Goal: Task Accomplishment & Management: Use online tool/utility

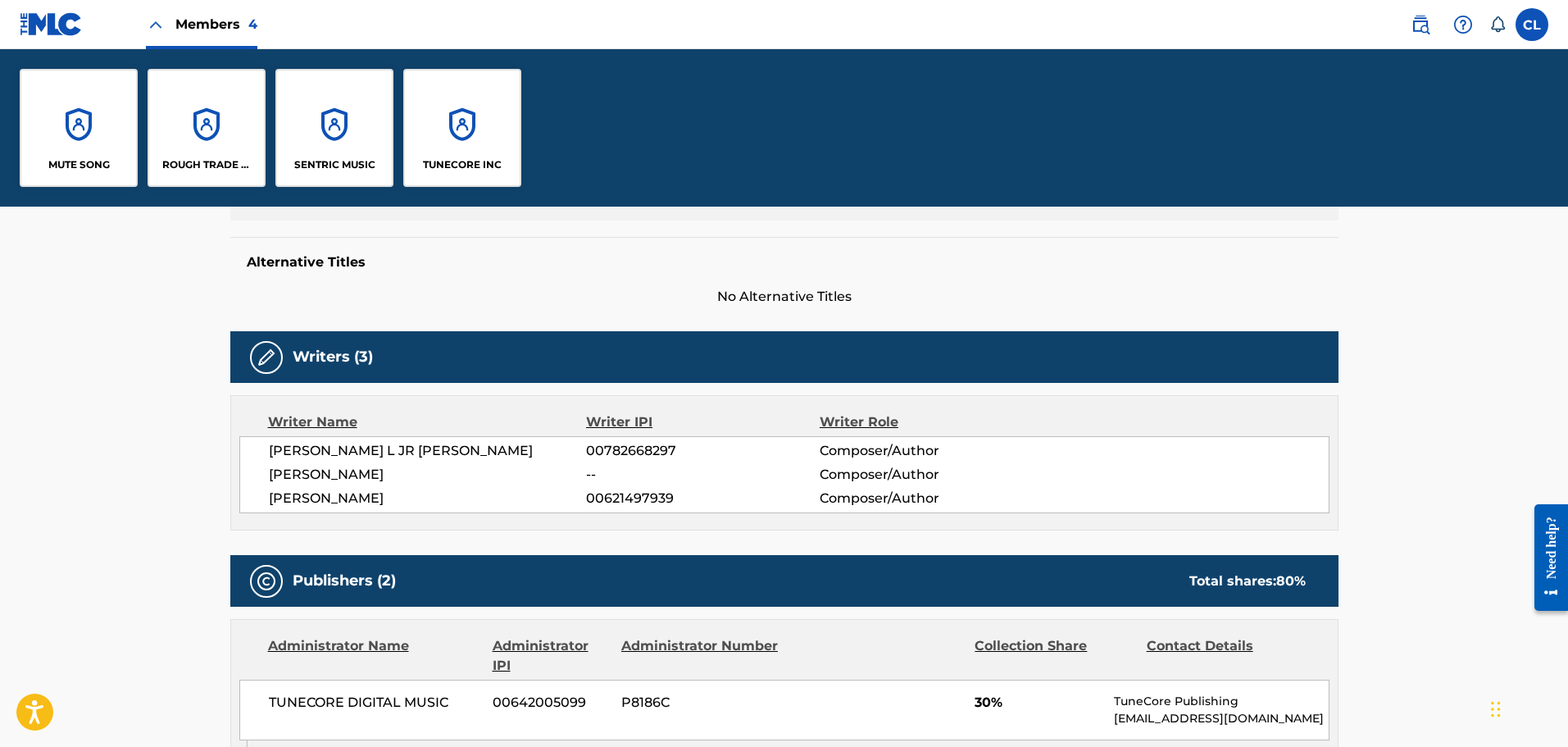
click at [348, 104] on div "SENTRIC MUSIC" at bounding box center [334, 127] width 118 height 118
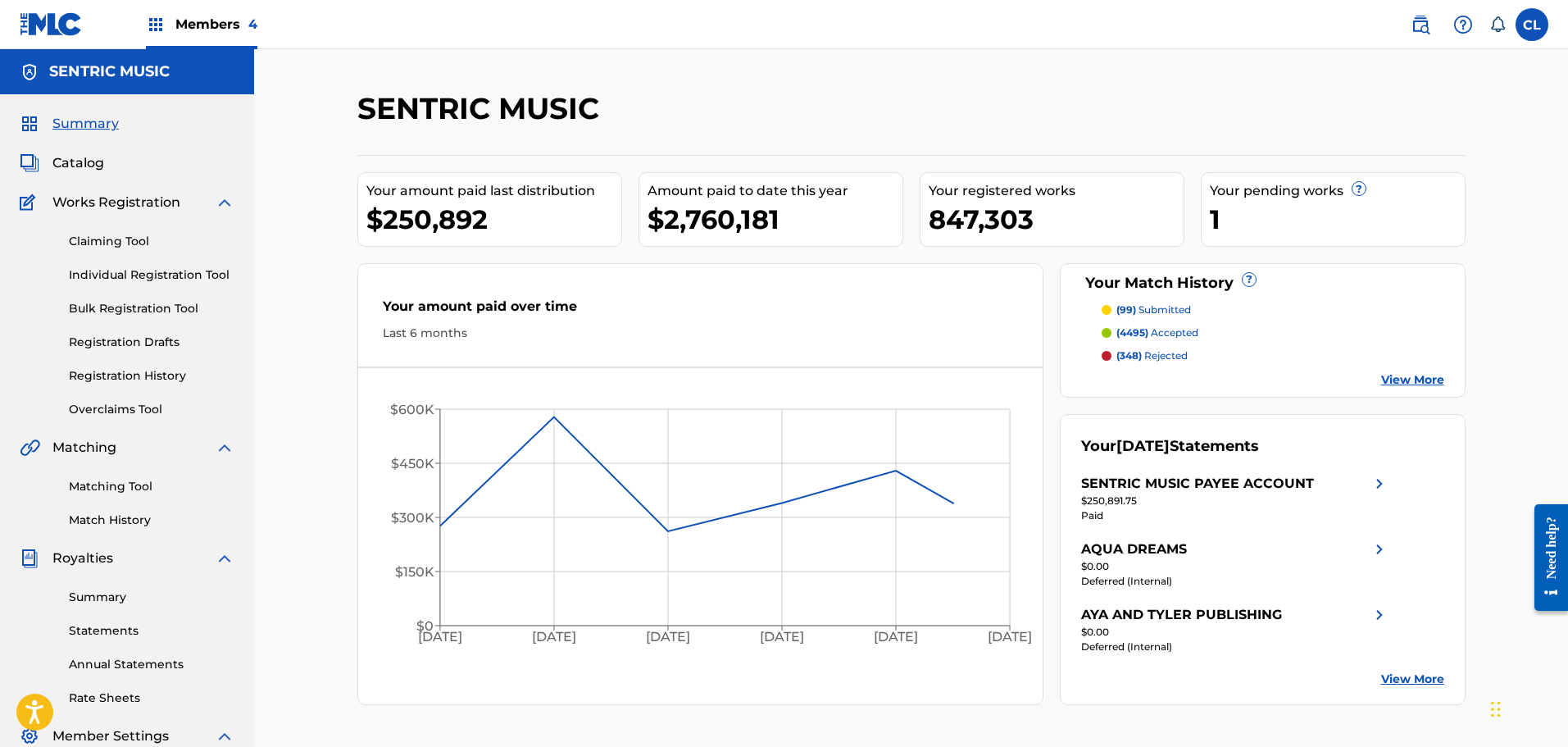
click at [103, 239] on link "Claiming Tool" at bounding box center [151, 241] width 165 height 18
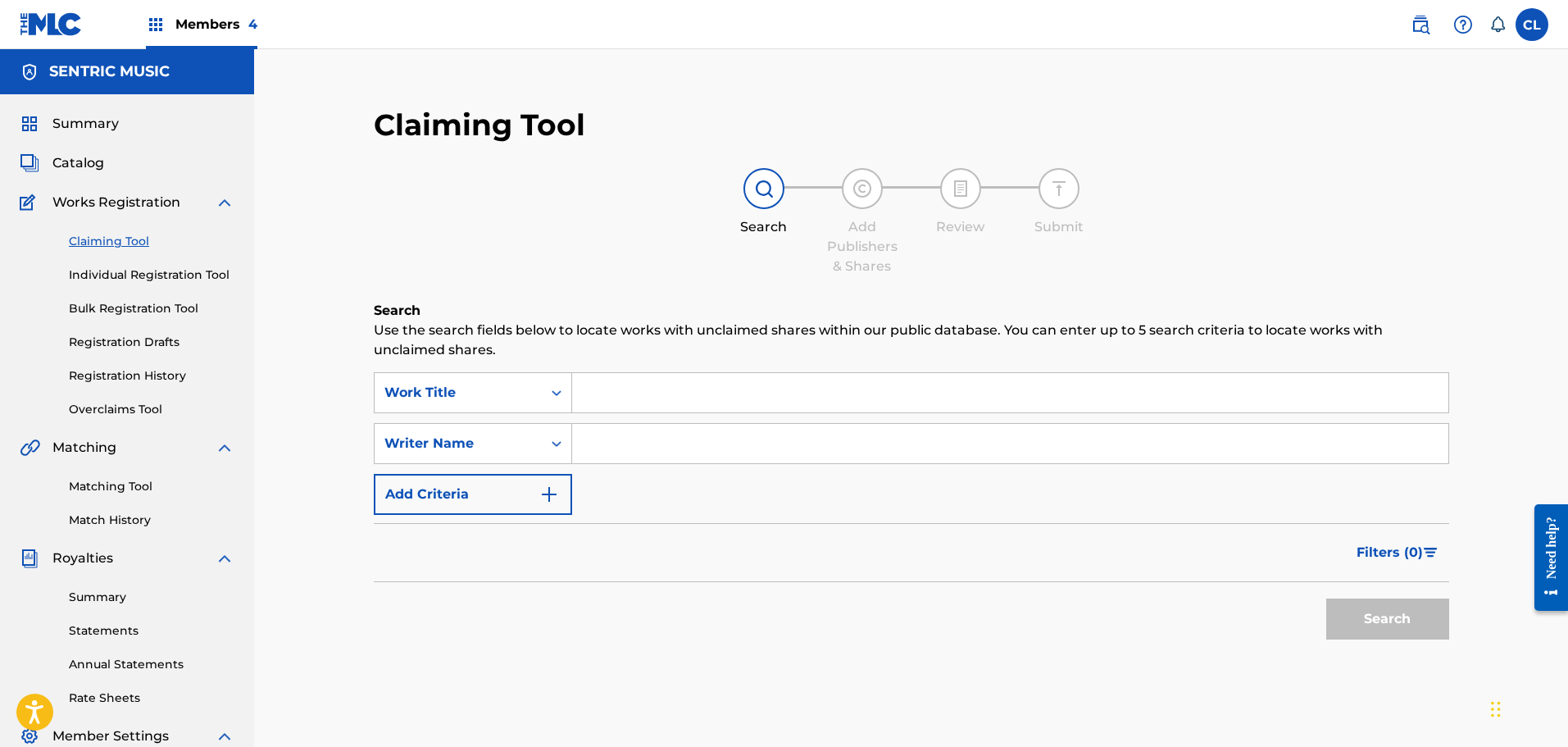
click at [120, 485] on link "Matching Tool" at bounding box center [151, 486] width 165 height 18
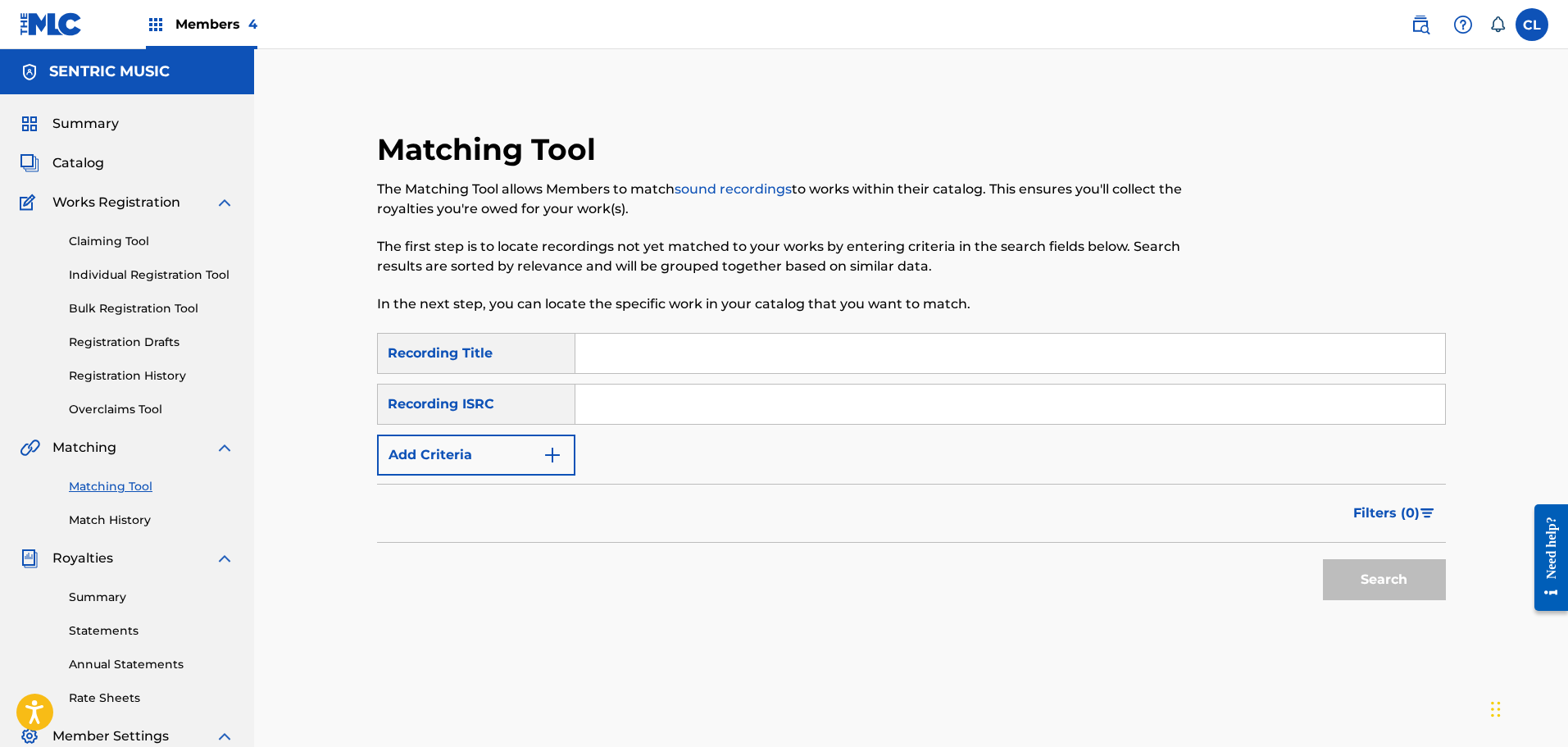
click at [619, 344] on input "Search Form" at bounding box center [1011, 353] width 870 height 39
type input "academic success"
click at [537, 456] on button "Add Criteria" at bounding box center [476, 455] width 198 height 41
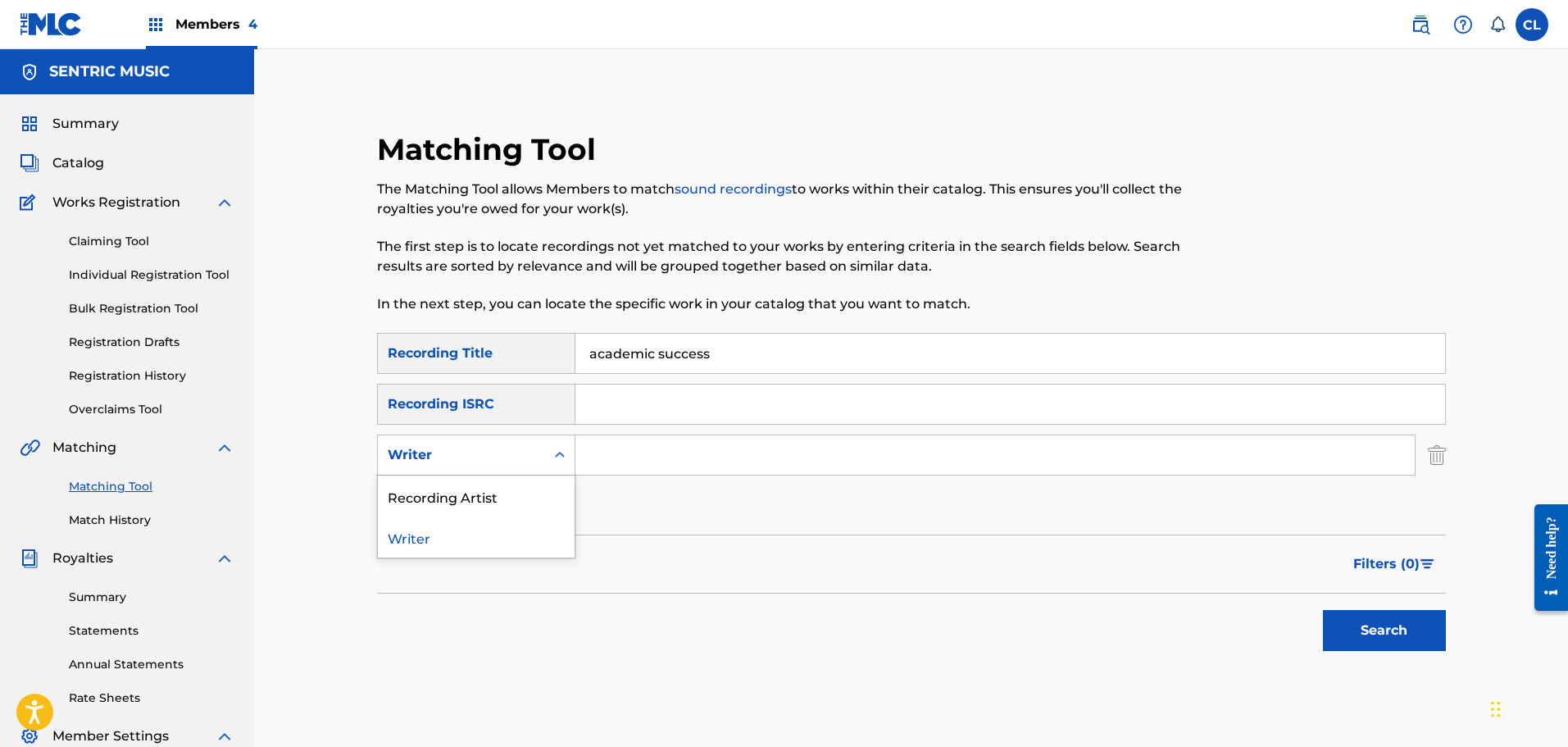
click at [550, 466] on div "Search Form" at bounding box center [559, 455] width 29 height 29
click at [639, 460] on input "Search Form" at bounding box center [995, 455] width 839 height 39
type input "[PERSON_NAME]"
click at [1323, 610] on button "Search" at bounding box center [1384, 630] width 123 height 41
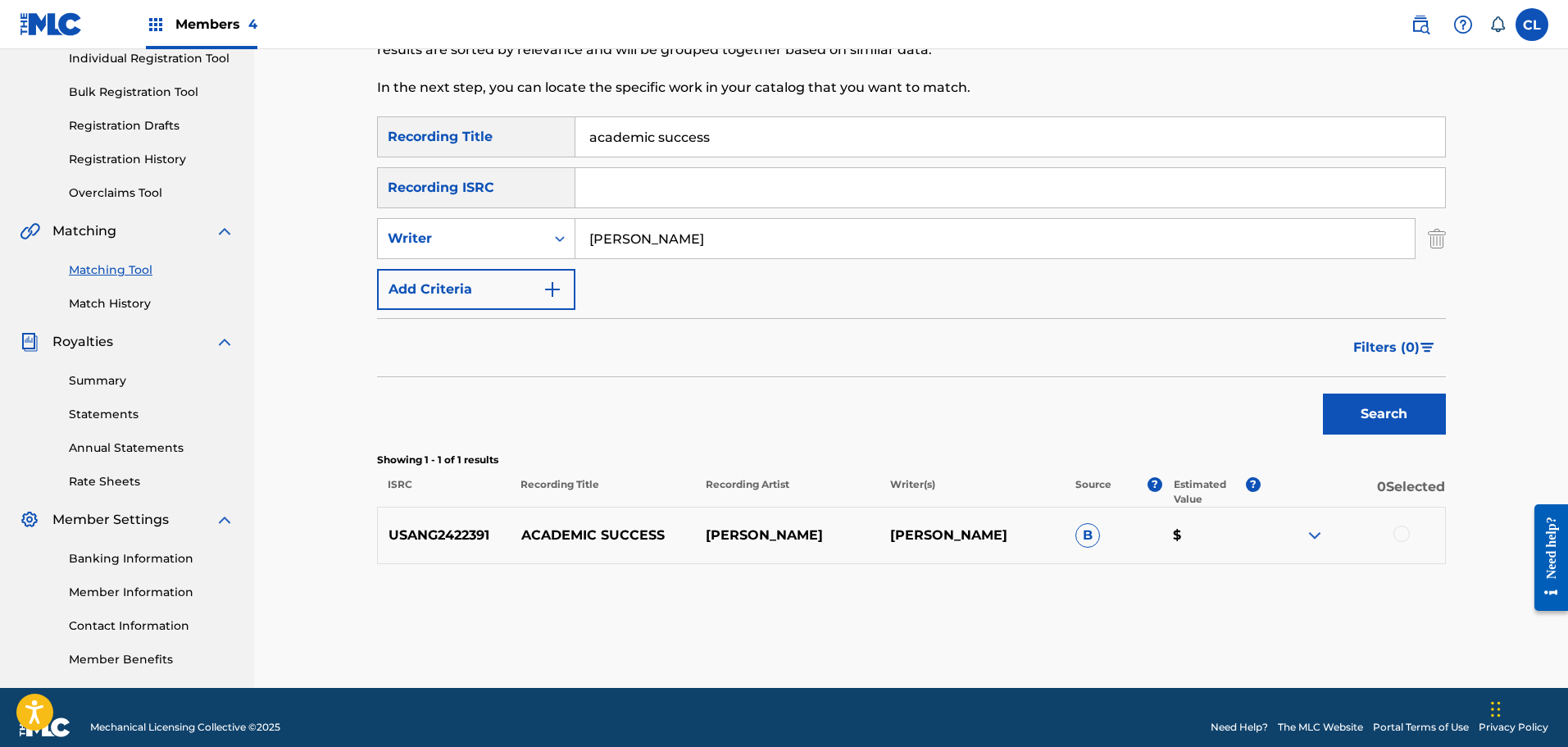
scroll to position [236, 0]
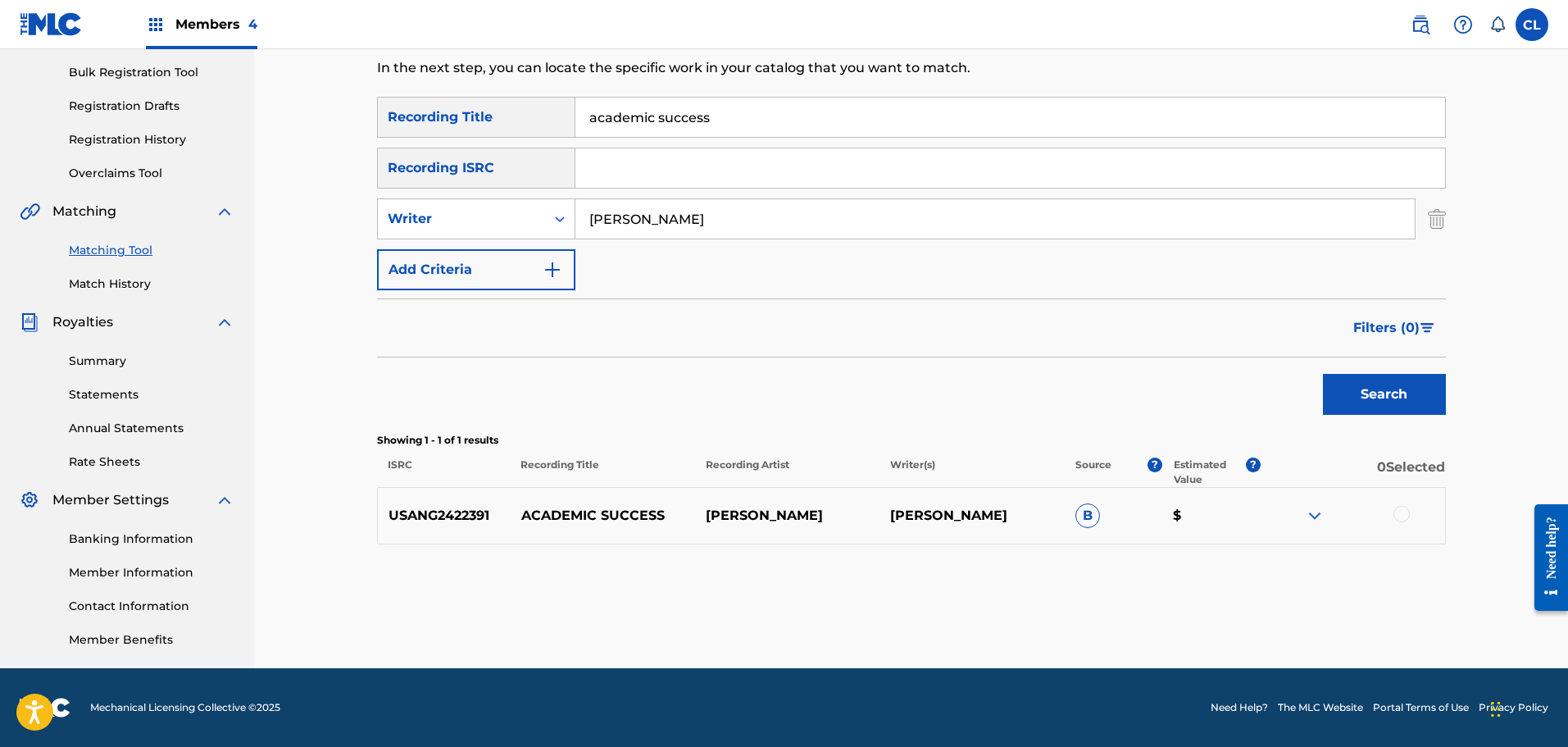
drag, startPoint x: 639, startPoint y: 221, endPoint x: 580, endPoint y: 224, distance: 59.1
click at [580, 224] on input "[PERSON_NAME]" at bounding box center [995, 218] width 839 height 39
type input "[PERSON_NAME]"
click at [1323, 374] on button "Search" at bounding box center [1384, 394] width 123 height 41
click at [1403, 515] on div at bounding box center [1402, 514] width 17 height 17
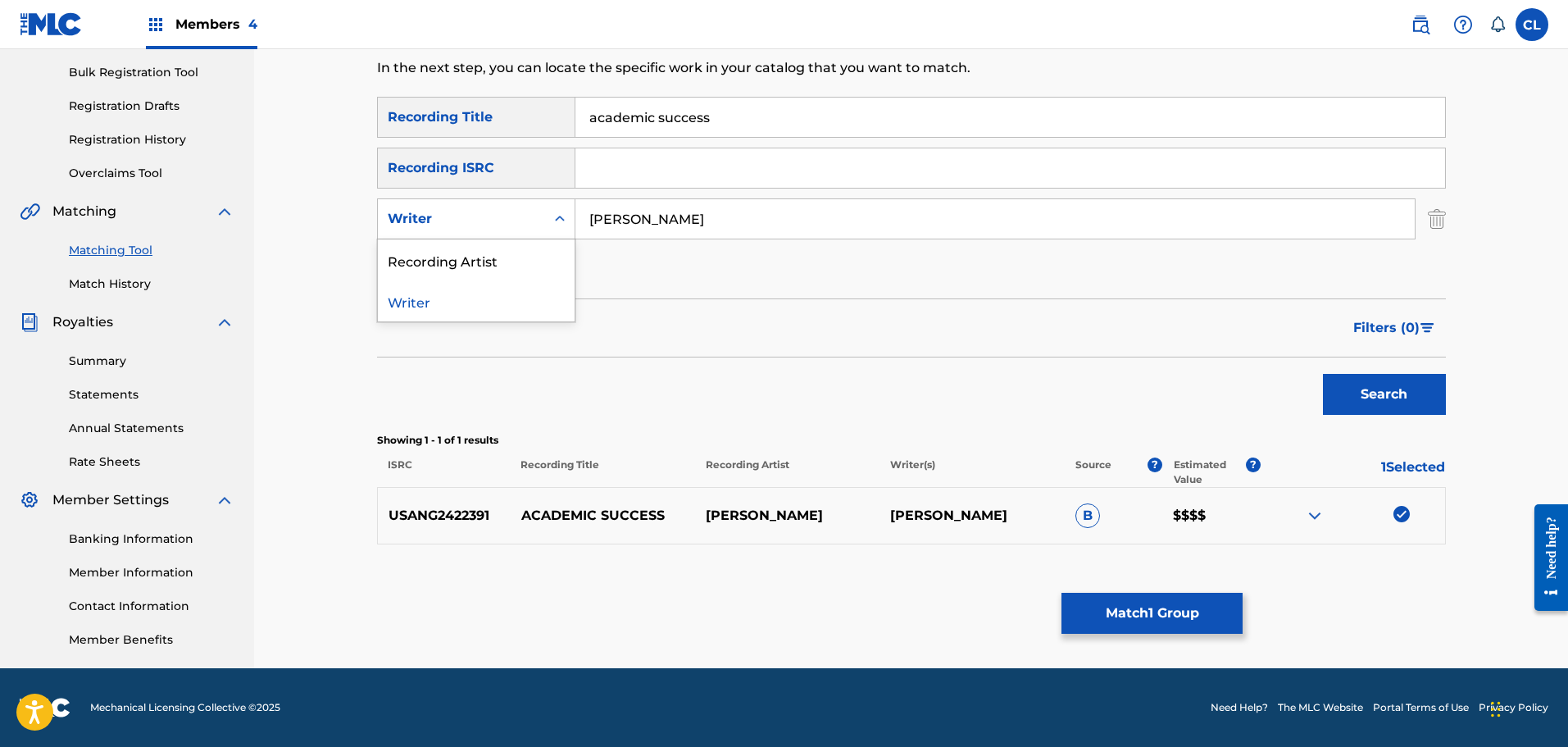
click at [551, 206] on div "Search Form" at bounding box center [559, 218] width 29 height 29
click at [514, 265] on div "Recording Artist" at bounding box center [476, 259] width 196 height 41
drag, startPoint x: 643, startPoint y: 222, endPoint x: 629, endPoint y: 226, distance: 14.6
click at [629, 226] on input "Search Form" at bounding box center [995, 218] width 839 height 39
type input "[PERSON_NAME]"
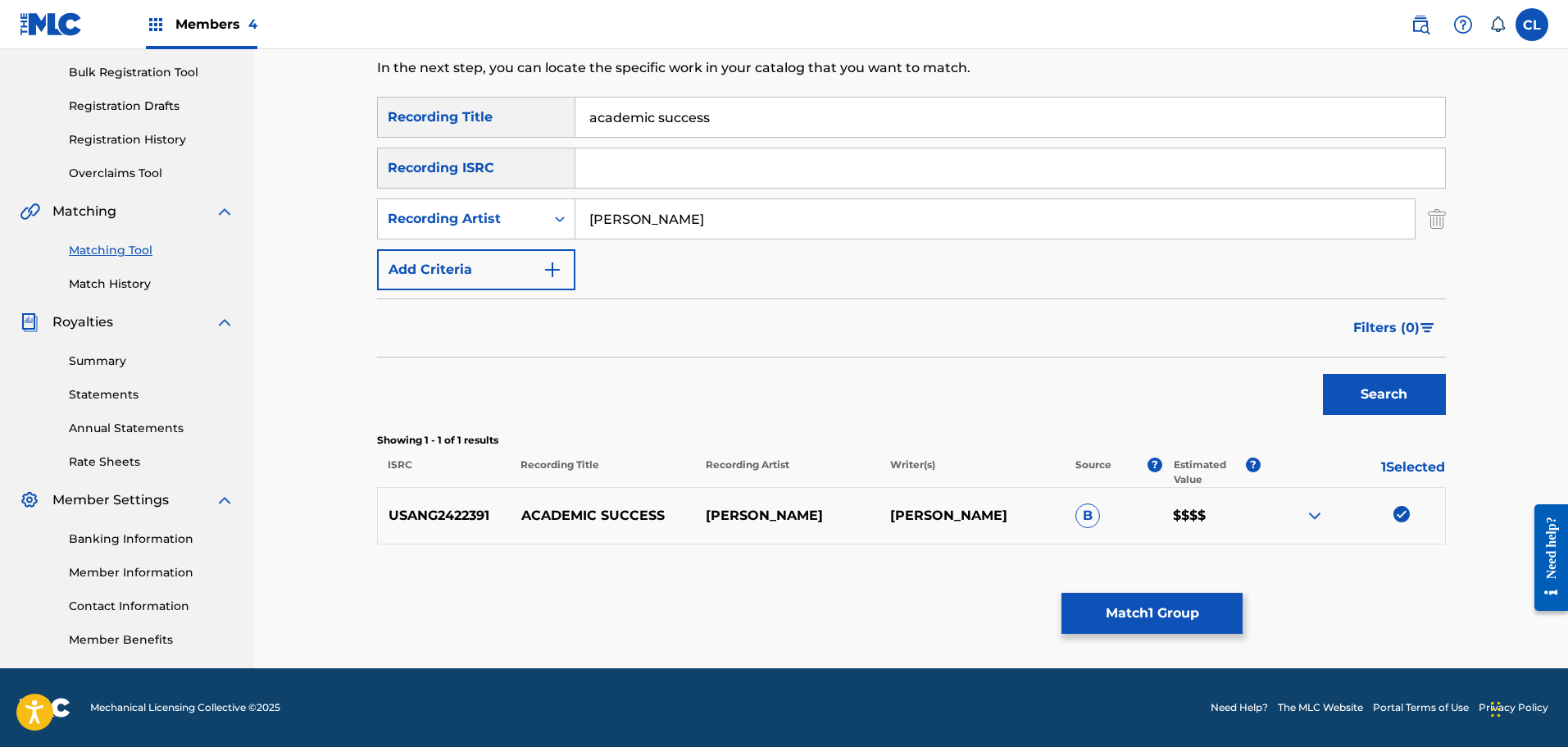
click at [1323, 374] on button "Search" at bounding box center [1384, 394] width 123 height 41
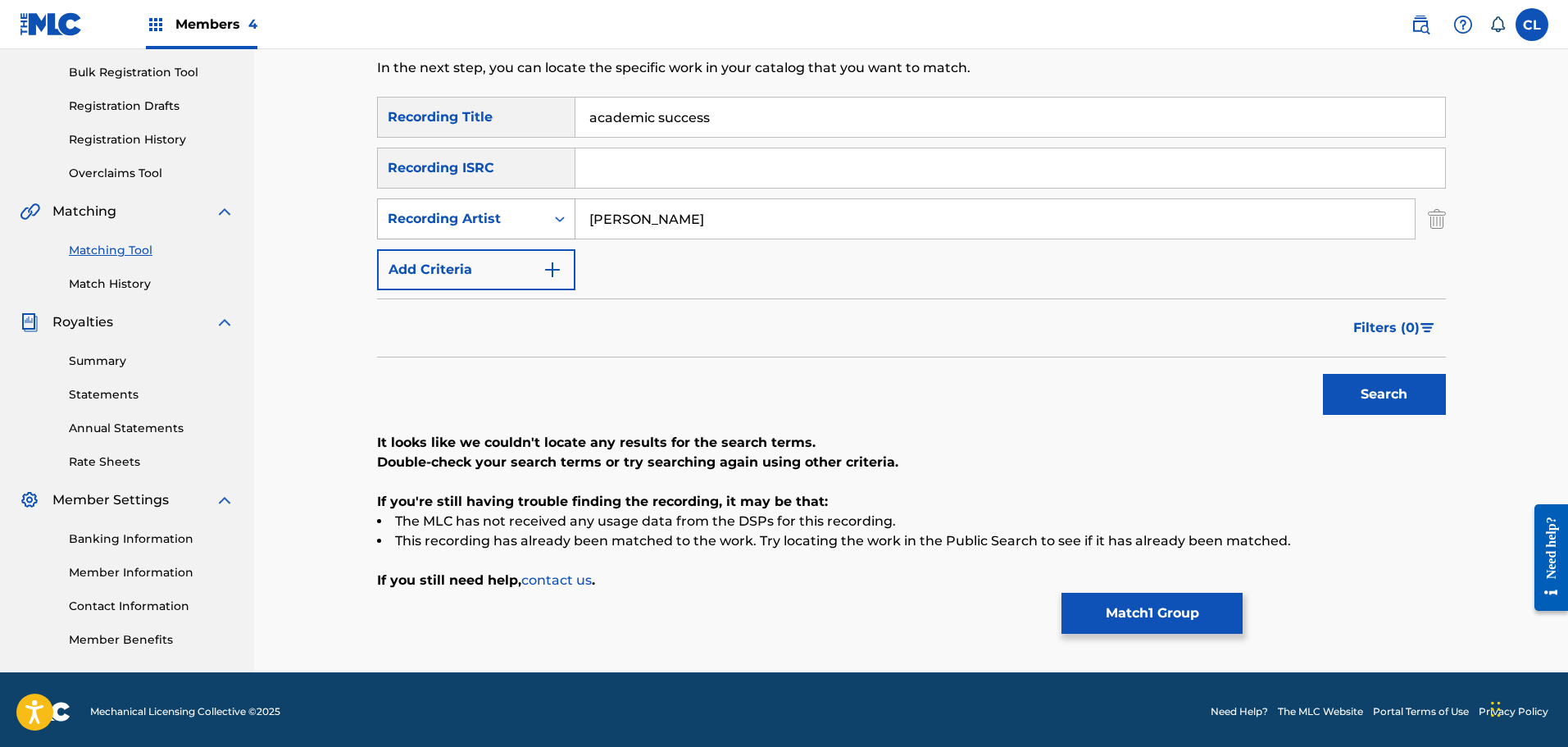
drag, startPoint x: 646, startPoint y: 218, endPoint x: 522, endPoint y: 233, distance: 124.9
click at [522, 233] on div "SearchWithCriteriaf3d74c26-df88-44f5-b468-e92a24a4682a Recording Artist [PERSON…" at bounding box center [911, 218] width 1069 height 41
type input "[PERSON_NAME]"
click at [1323, 374] on button "Search" at bounding box center [1384, 394] width 123 height 41
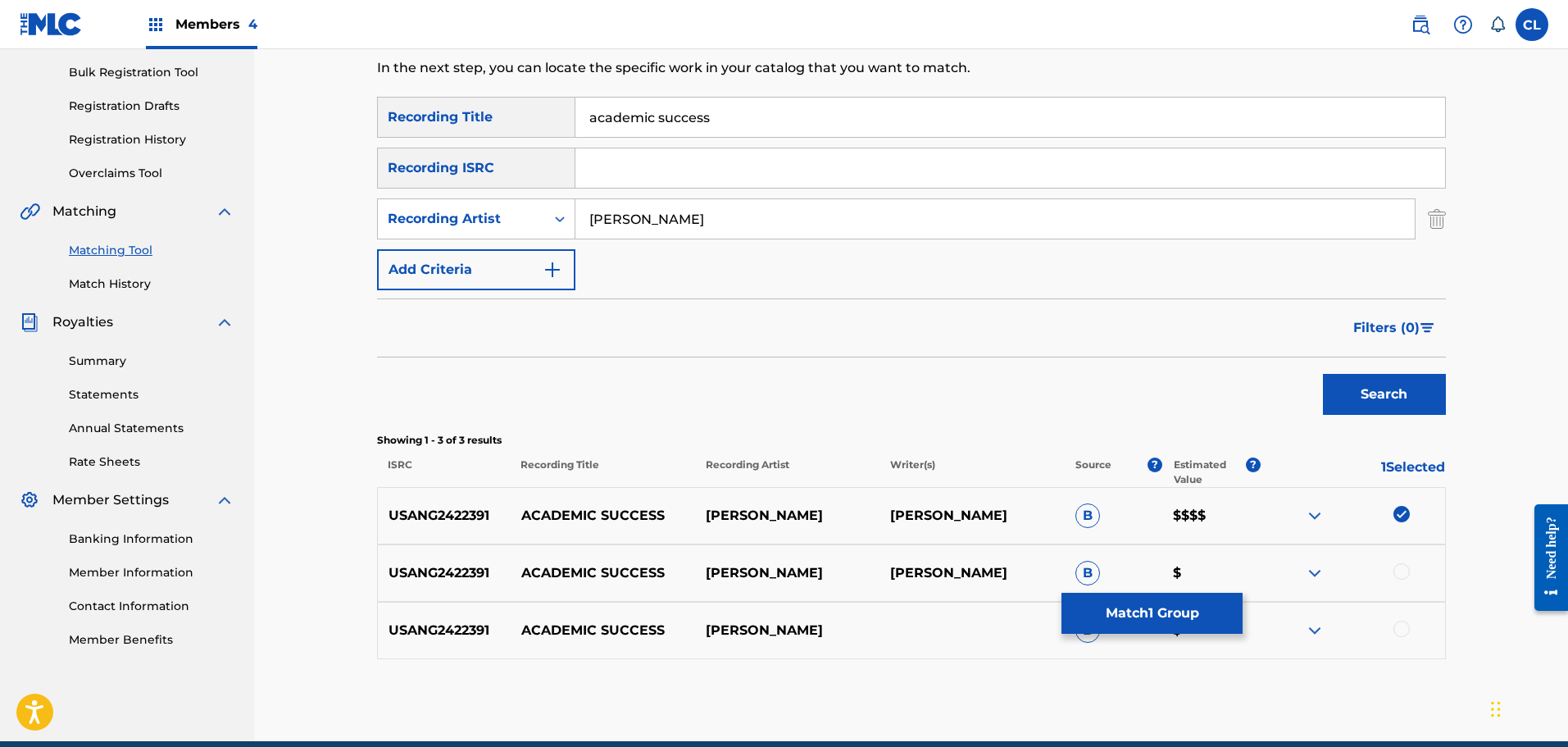
scroll to position [309, 0]
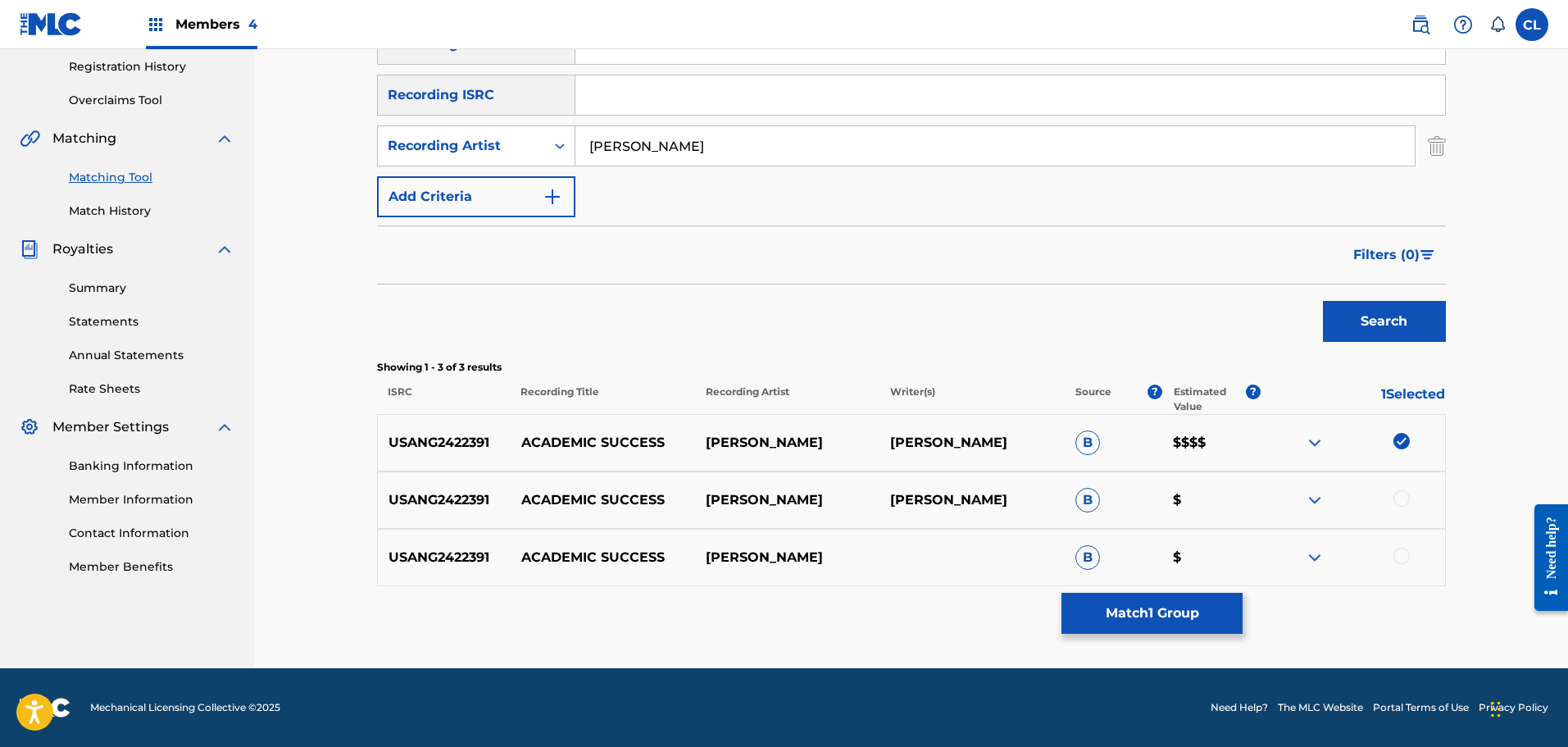
click at [1410, 498] on div at bounding box center [1402, 499] width 17 height 17
click at [1398, 560] on div at bounding box center [1402, 556] width 17 height 17
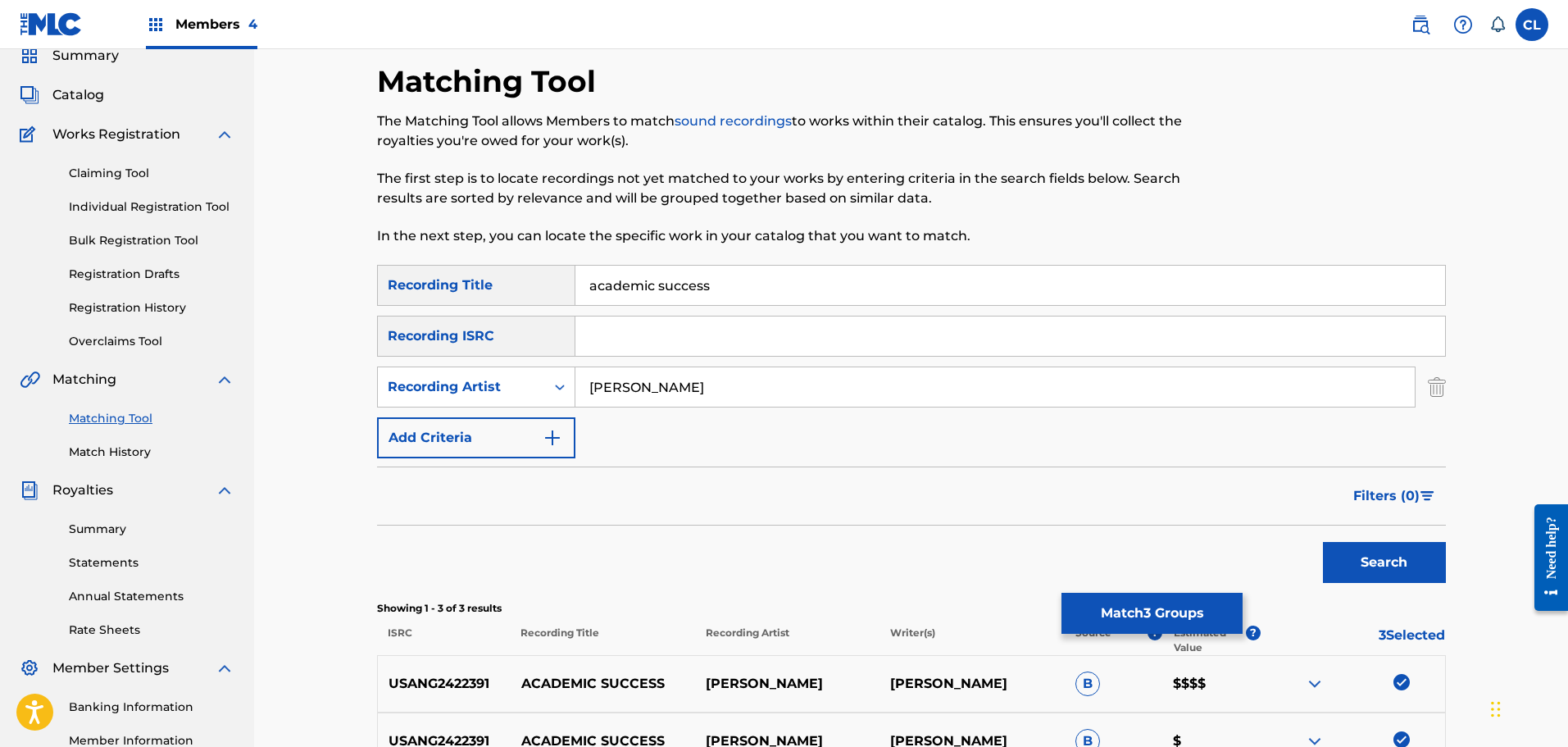
scroll to position [64, 0]
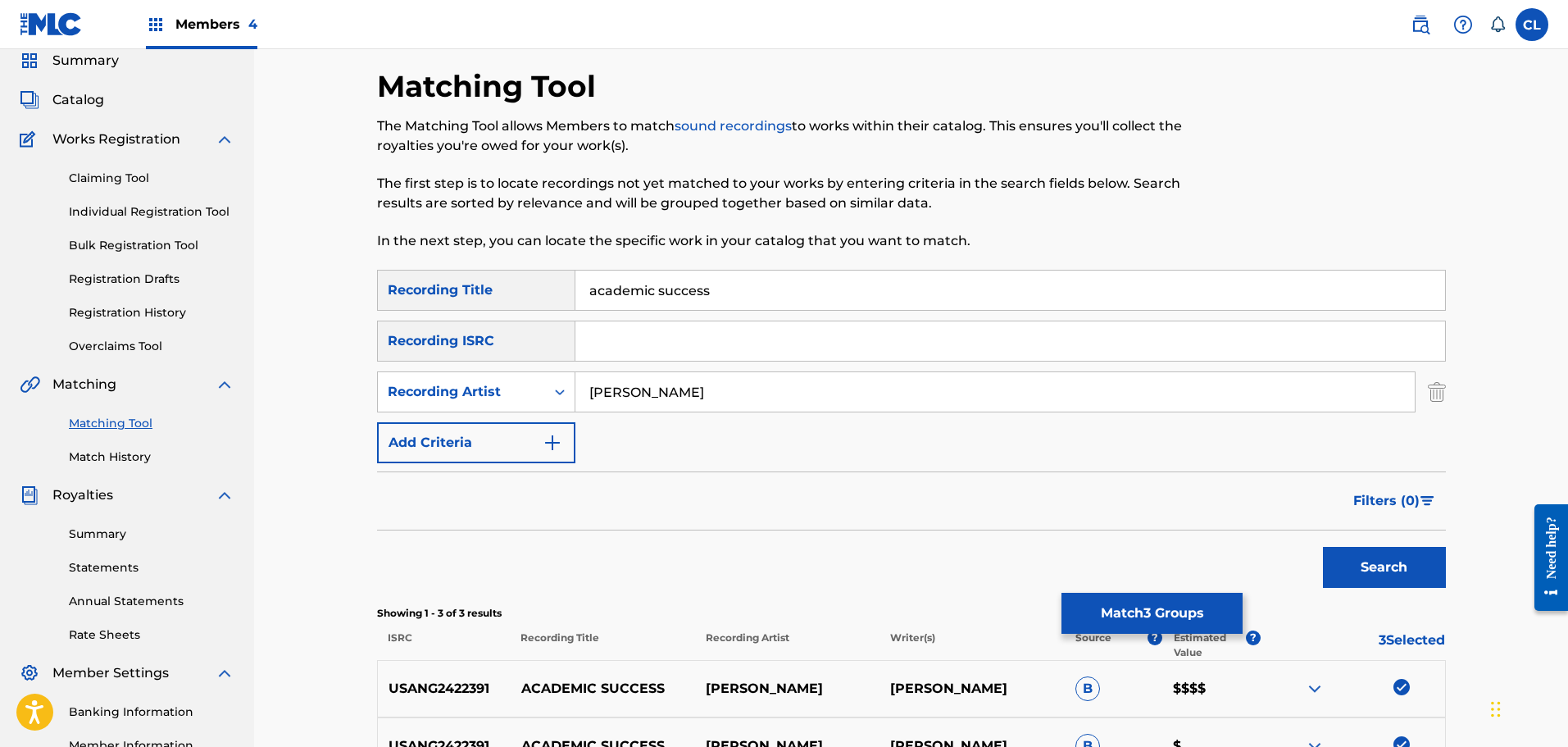
drag, startPoint x: 748, startPoint y: 293, endPoint x: 417, endPoint y: 282, distance: 331.2
click at [417, 282] on div "SearchWithCriteria6ce244a9-4ed9-4a6c-a2ff-da5f376a942f Recording Title academic…" at bounding box center [911, 290] width 1069 height 41
paste input "Accepting Change"
type input "Accepting Change"
click at [1323, 546] on button "Search" at bounding box center [1384, 567] width 123 height 41
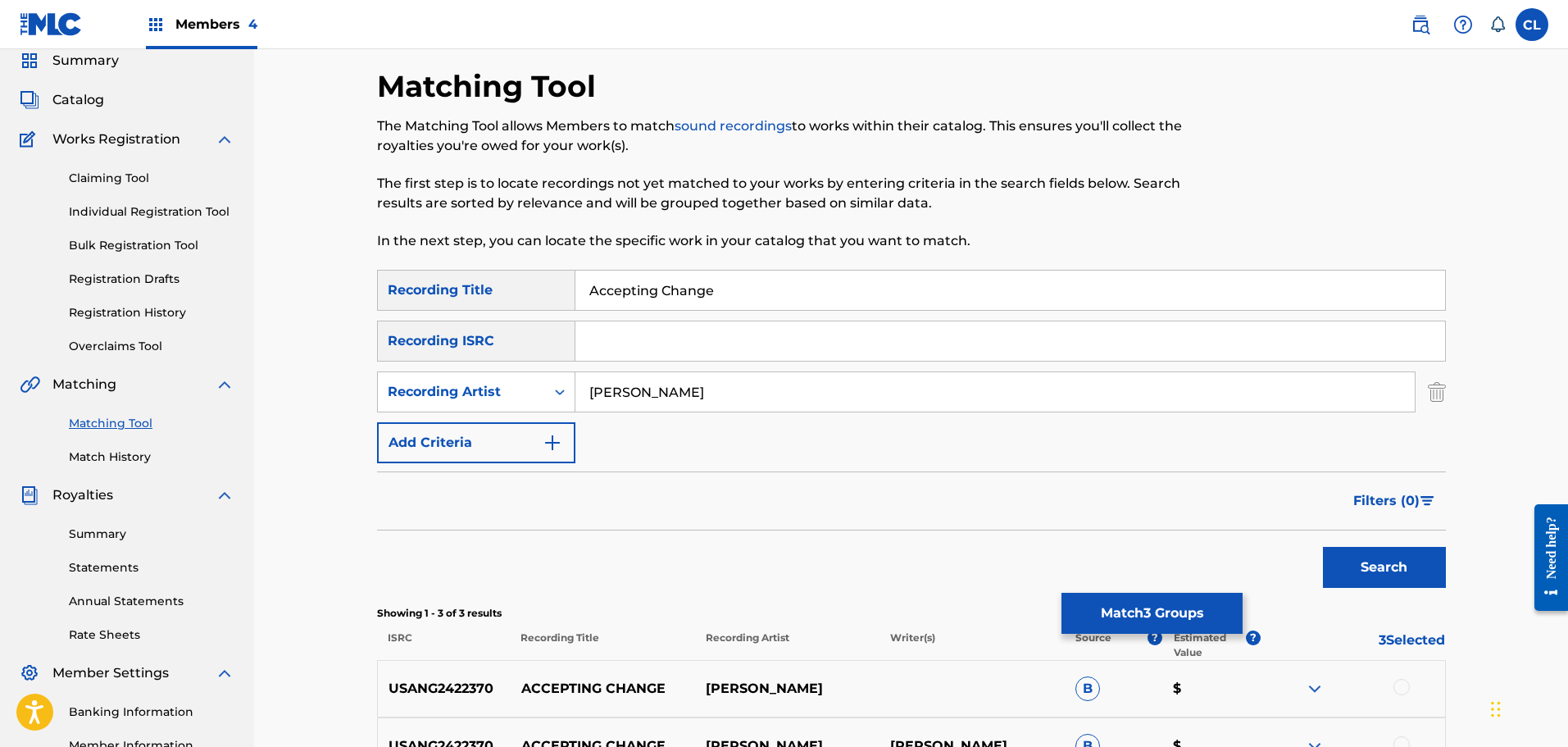
drag, startPoint x: 740, startPoint y: 306, endPoint x: 464, endPoint y: 322, distance: 276.5
click at [464, 322] on div "SearchWithCriteria6ce244a9-4ed9-4a6c-a2ff-da5f376a942f Recording Title Acceptin…" at bounding box center [911, 366] width 1069 height 193
paste input "ACT$AFE"
type input "ACT$AFE"
click at [1323, 546] on button "Search" at bounding box center [1384, 567] width 123 height 41
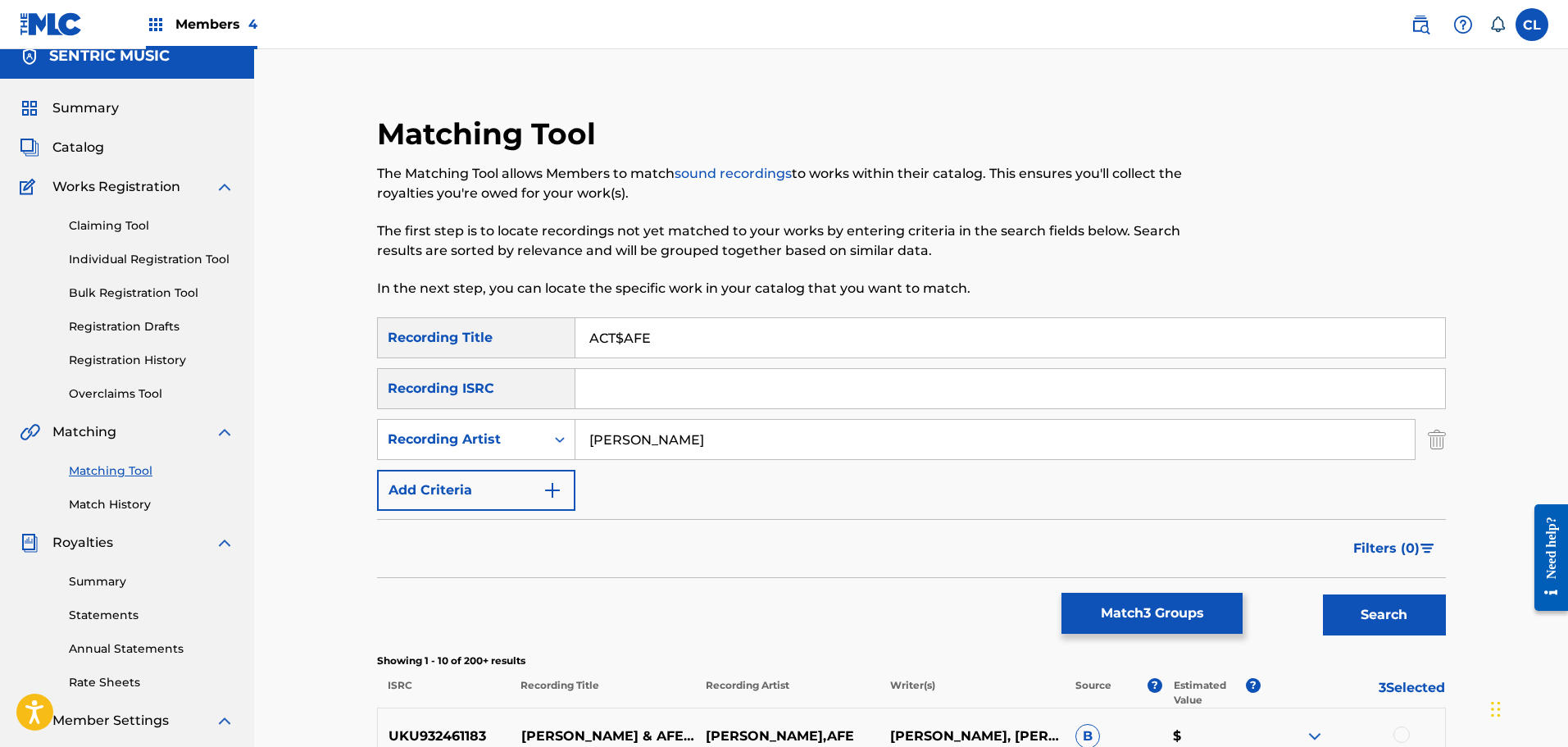
scroll to position [0, 0]
